Goal: Task Accomplishment & Management: Manage account settings

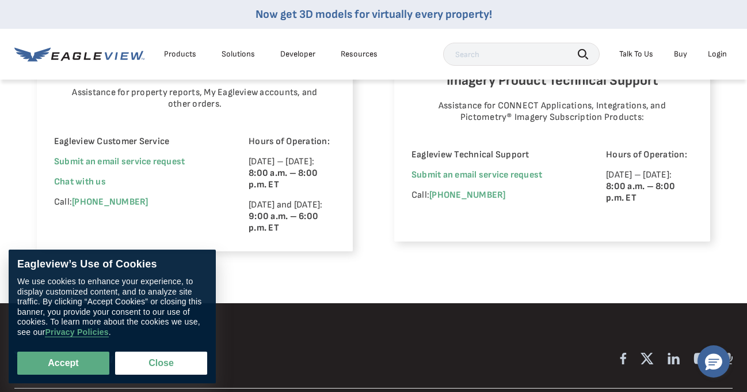
scroll to position [921, 0]
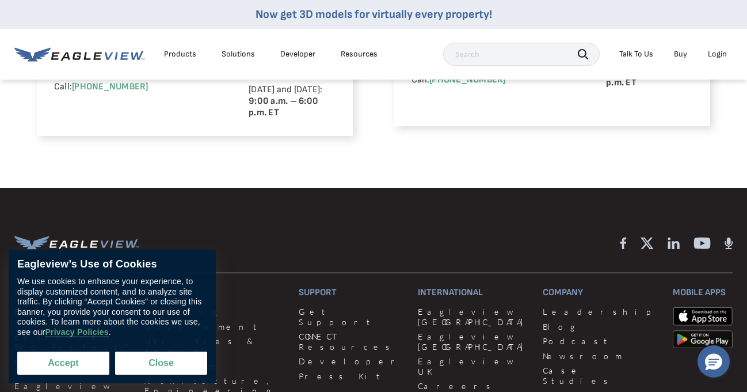
click at [81, 358] on button "Accept" at bounding box center [63, 362] width 92 height 23
checkbox input "true"
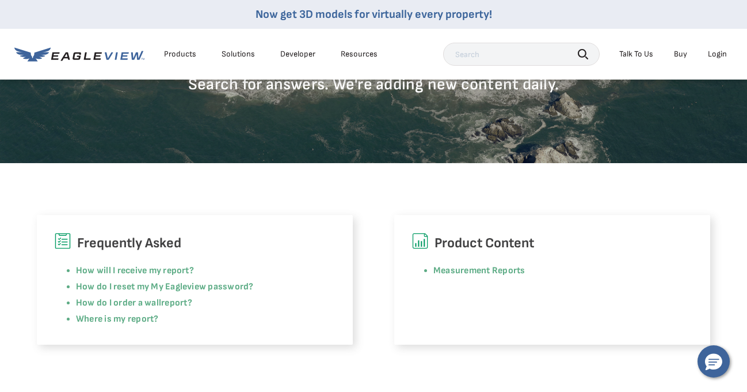
scroll to position [58, 0]
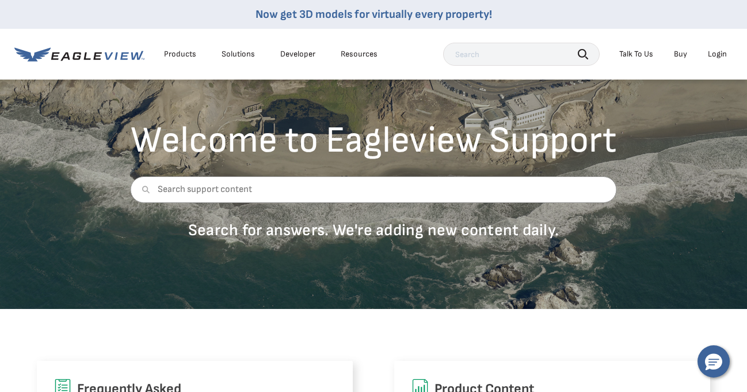
click at [707, 50] on li "Login" at bounding box center [717, 53] width 31 height 17
click at [714, 57] on div "Login" at bounding box center [717, 54] width 19 height 10
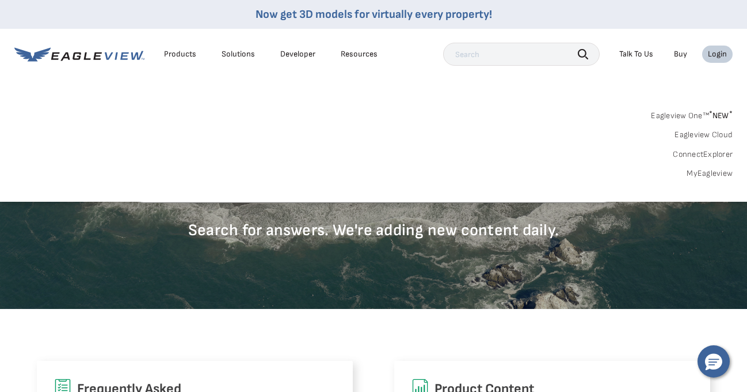
click at [702, 170] on link "MyEagleview" at bounding box center [710, 173] width 46 height 10
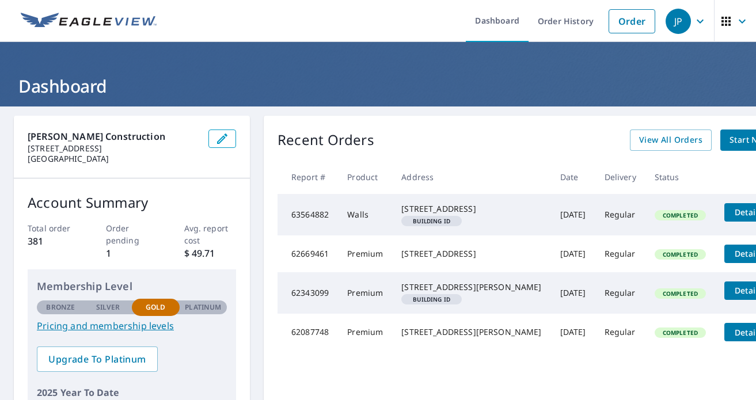
click at [697, 21] on icon "button" at bounding box center [700, 21] width 14 height 14
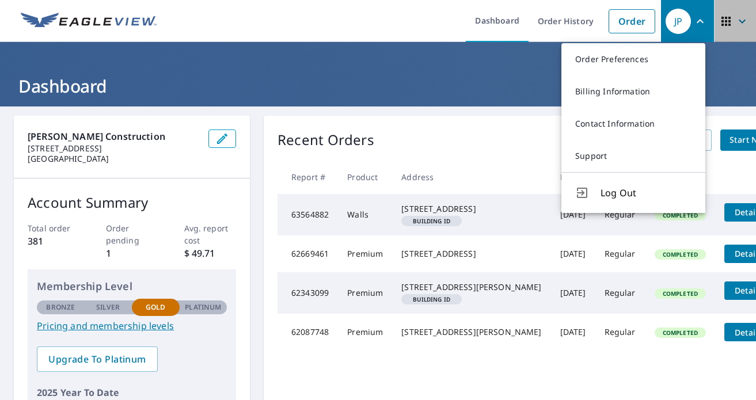
click at [735, 20] on icon "button" at bounding box center [742, 21] width 14 height 14
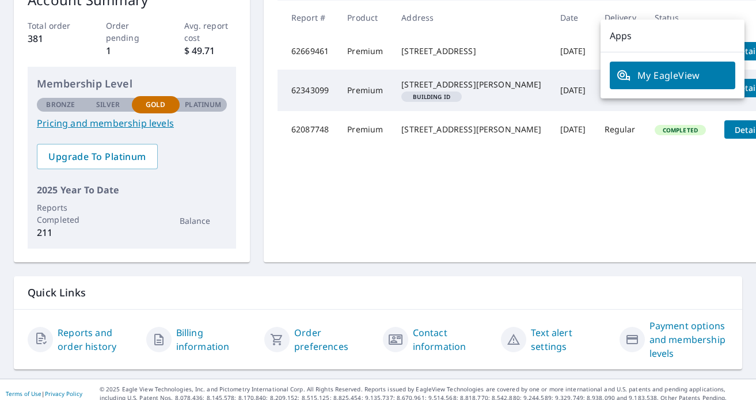
scroll to position [219, 0]
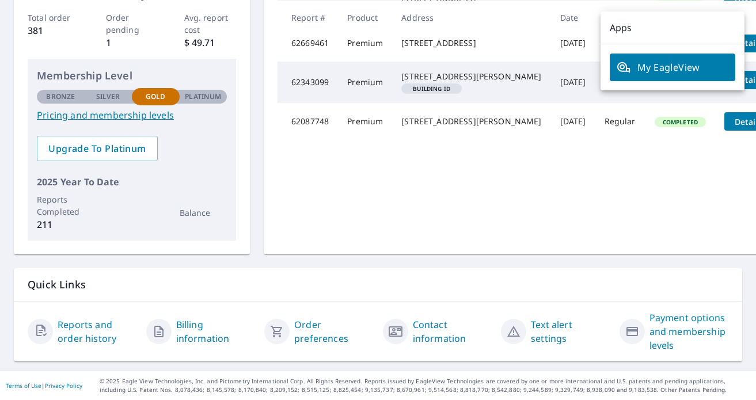
click at [204, 329] on link "Billing information" at bounding box center [215, 332] width 79 height 28
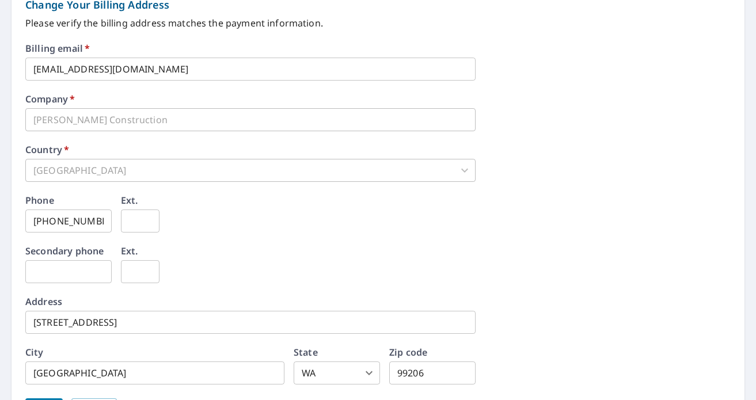
scroll to position [576, 0]
